Goal: Task Accomplishment & Management: Complete application form

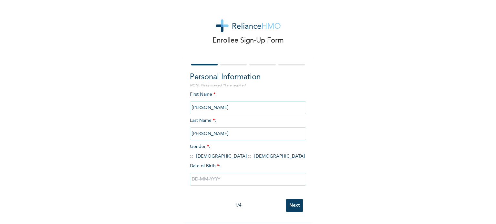
click at [208, 156] on span "Gender * : [DEMOGRAPHIC_DATA] [DEMOGRAPHIC_DATA]" at bounding box center [247, 152] width 115 height 14
click at [248, 156] on input "radio" at bounding box center [249, 157] width 3 height 6
radio input "true"
click at [208, 179] on input "text" at bounding box center [248, 179] width 116 height 13
select select "9"
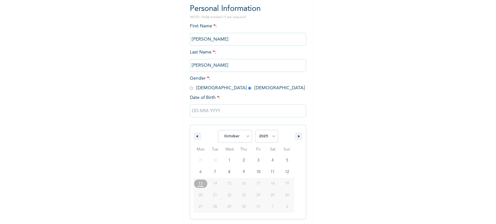
scroll to position [69, 0]
click at [264, 135] on select "2025 2024 2023 2022 2021 2020 2019 2018 2017 2016 2015 2014 2013 2012 2011 2010…" at bounding box center [266, 136] width 23 height 13
click at [263, 136] on select "2025 2024 2023 2022 2021 2020 2019 2018 2017 2016 2015 2014 2013 2012 2011 2010…" at bounding box center [266, 136] width 23 height 13
click at [232, 137] on select "January February March April May June July August September October November De…" at bounding box center [235, 136] width 34 height 13
drag, startPoint x: 232, startPoint y: 137, endPoint x: 267, endPoint y: 135, distance: 34.6
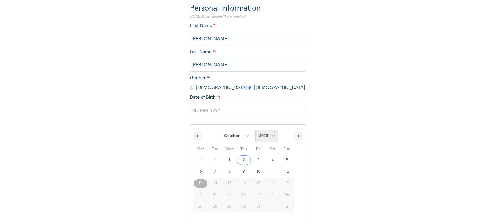
click at [267, 135] on span "January February March April May June July August September October November [D…" at bounding box center [247, 136] width 87 height 19
click at [267, 135] on select "2025 2024 2023 2022 2021 2020 2019 2018 2017 2016 2015 2014 2013 2012 2011 2010…" at bounding box center [266, 136] width 23 height 13
select select "2002"
click at [255, 130] on select "2025 2024 2023 2022 2021 2020 2019 2018 2017 2016 2015 2014 2013 2012 2011 2010…" at bounding box center [266, 136] width 23 height 13
click at [239, 141] on select "January February March April May June July August September October November De…" at bounding box center [235, 136] width 34 height 13
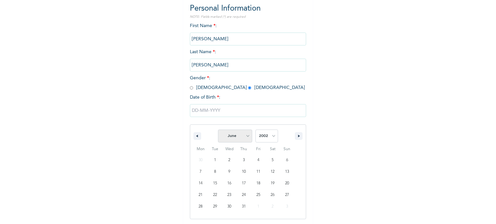
click at [218, 130] on select "January February March April May June July August September October November De…" at bounding box center [235, 136] width 34 height 13
click at [235, 134] on select "January February March April May June July August September October November De…" at bounding box center [235, 136] width 34 height 13
select select "4"
click at [218, 130] on select "January February March April May June July August September October November De…" at bounding box center [235, 136] width 34 height 13
drag, startPoint x: 275, startPoint y: 160, endPoint x: 284, endPoint y: 158, distance: 8.5
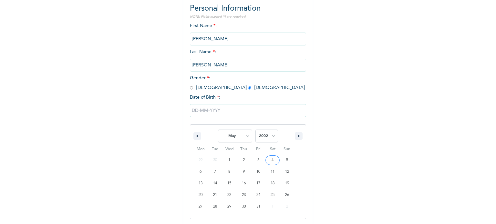
type input "[DATE]"
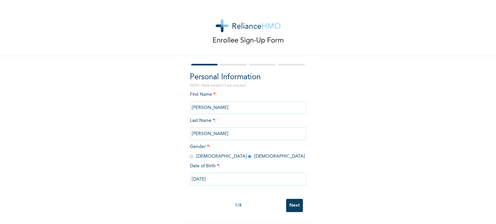
click at [284, 158] on div "First Name * : [PERSON_NAME] Last Name * : [PERSON_NAME] Gender * : [DEMOGRAPHI…" at bounding box center [248, 143] width 116 height 105
click at [292, 202] on input "Next" at bounding box center [294, 205] width 17 height 13
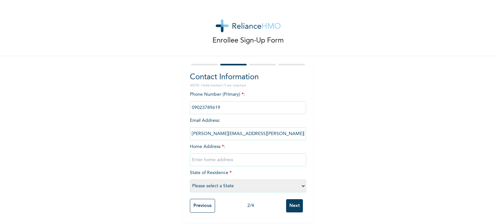
click at [254, 158] on input "text" at bounding box center [248, 160] width 116 height 13
type input "[GEOGRAPHIC_DATA], [GEOGRAPHIC_DATA]"
click at [264, 186] on select "Please select a State [PERSON_NAME] (FCT) [PERSON_NAME] Ibom [GEOGRAPHIC_DATA] …" at bounding box center [248, 186] width 116 height 13
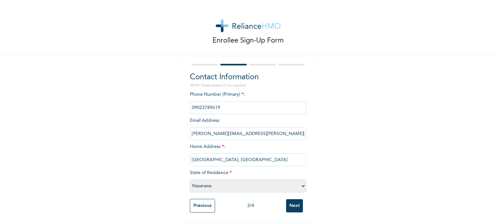
click at [190, 180] on select "Please select a State [PERSON_NAME] (FCT) [PERSON_NAME] Ibom [GEOGRAPHIC_DATA] …" at bounding box center [248, 186] width 116 height 13
click at [258, 185] on select "Please select a State [PERSON_NAME] (FCT) [PERSON_NAME] Ibom [GEOGRAPHIC_DATA] …" at bounding box center [248, 186] width 116 height 13
select select "25"
click at [190, 180] on select "Please select a State [PERSON_NAME] (FCT) [PERSON_NAME] Ibom [GEOGRAPHIC_DATA] …" at bounding box center [248, 186] width 116 height 13
click at [293, 203] on input "Next" at bounding box center [294, 205] width 17 height 13
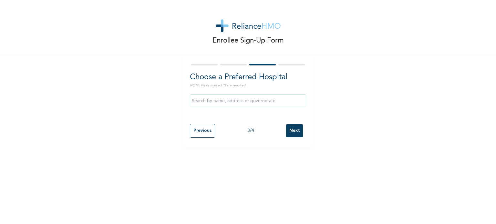
scroll to position [0, 0]
click at [239, 100] on input "text" at bounding box center [248, 101] width 116 height 13
